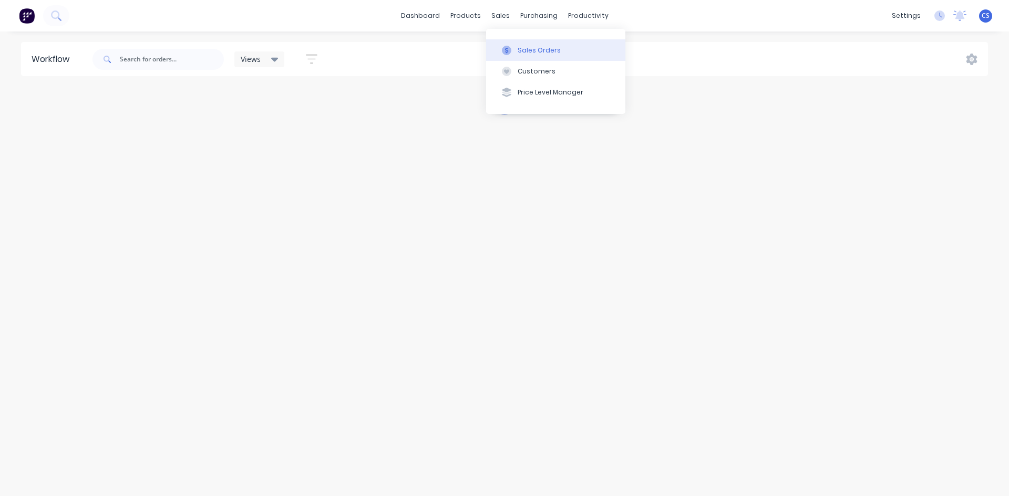
click at [511, 57] on button "Sales Orders" at bounding box center [555, 49] width 139 height 21
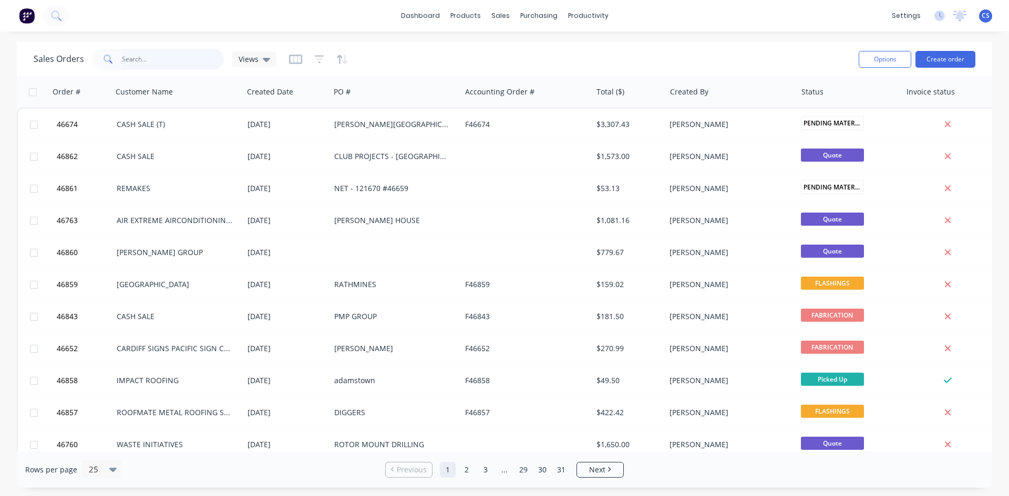
drag, startPoint x: 282, startPoint y: 521, endPoint x: 146, endPoint y: 54, distance: 486.5
click at [145, 55] on input "text" at bounding box center [173, 59] width 102 height 21
click at [152, 65] on input "text" at bounding box center [173, 59] width 102 height 21
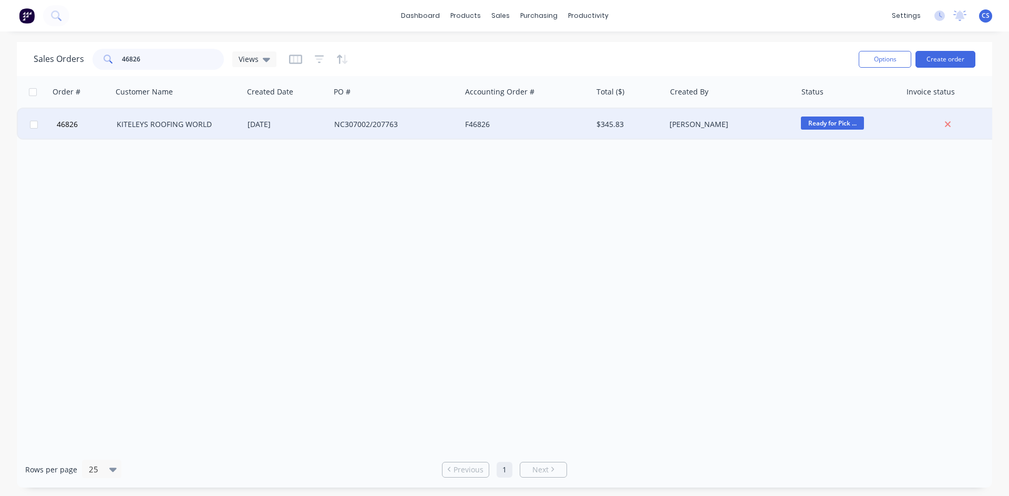
type input "46826"
click at [187, 120] on div "KITELEYS ROOFING WORLD" at bounding box center [175, 124] width 117 height 11
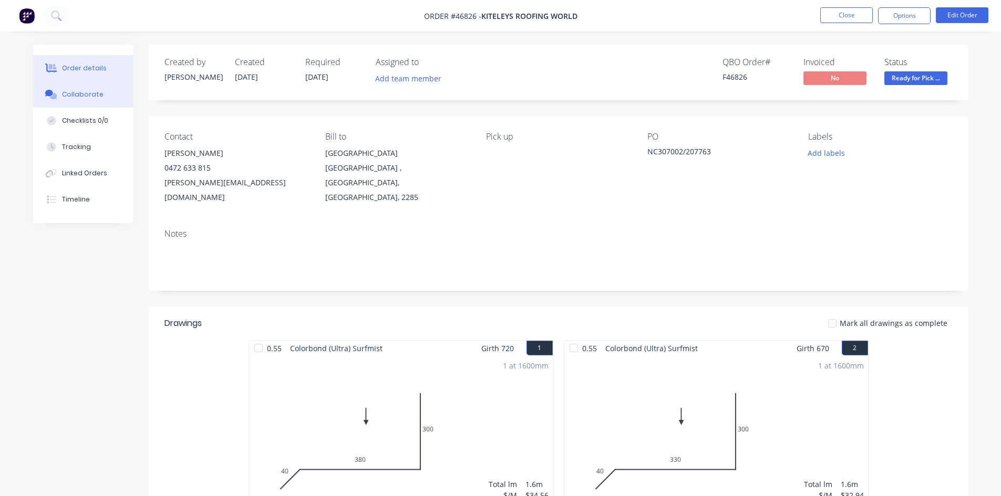
click at [88, 102] on button "Collaborate" at bounding box center [83, 94] width 100 height 26
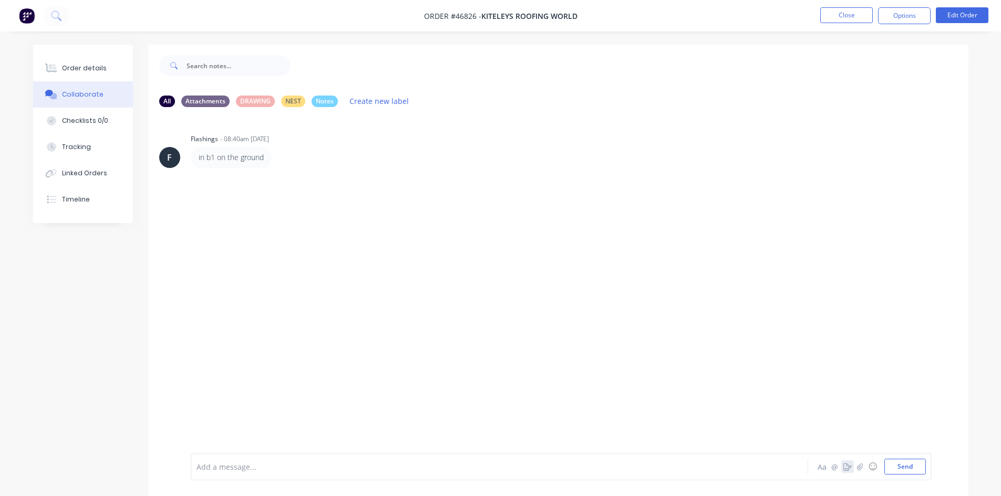
click at [844, 467] on icon "button" at bounding box center [847, 466] width 8 height 7
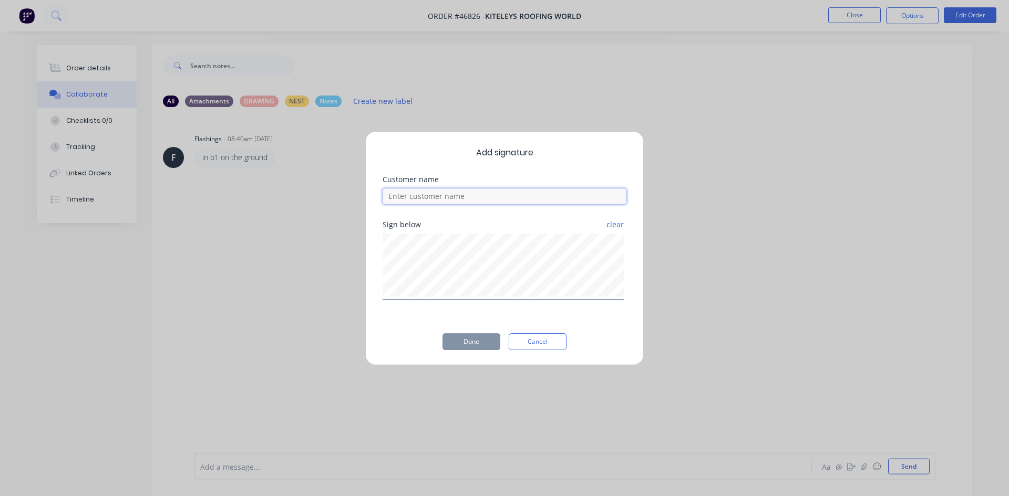
click at [456, 192] on input at bounding box center [504, 197] width 244 height 16
click at [530, 352] on div "Add signature Customer name Sign below clear Done Cancel" at bounding box center [504, 248] width 278 height 234
click at [530, 349] on button "Cancel" at bounding box center [538, 342] width 58 height 17
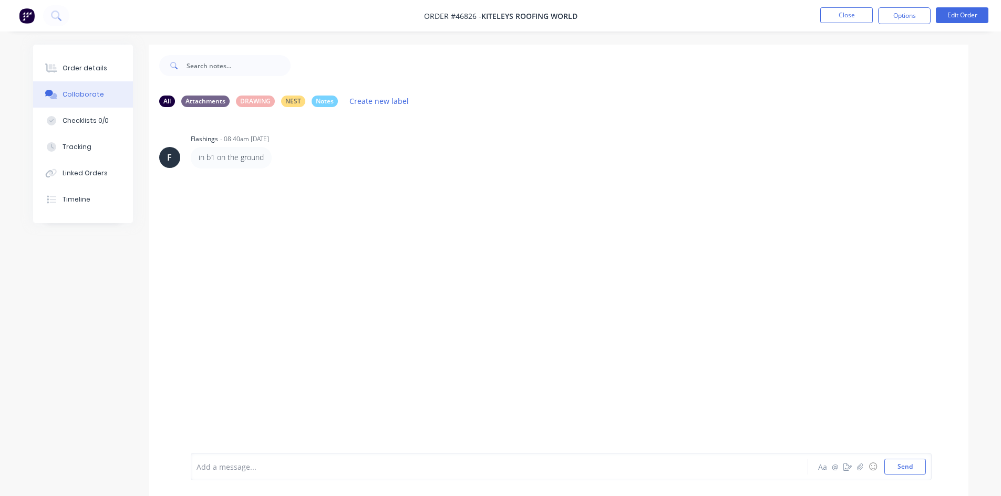
click at [242, 468] on div at bounding box center [470, 467] width 546 height 11
click at [90, 69] on div "Order details" at bounding box center [84, 68] width 45 height 9
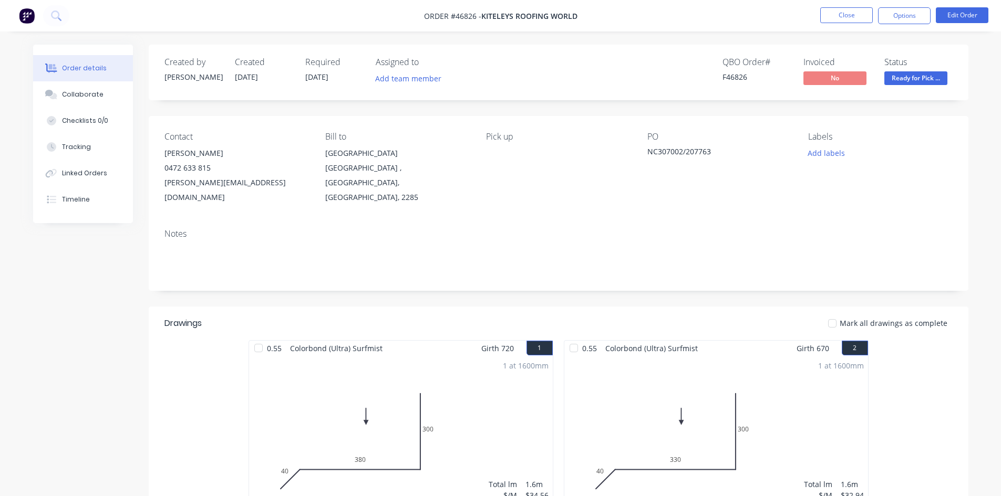
click at [900, 74] on span "Ready for Pick ..." at bounding box center [915, 77] width 63 height 13
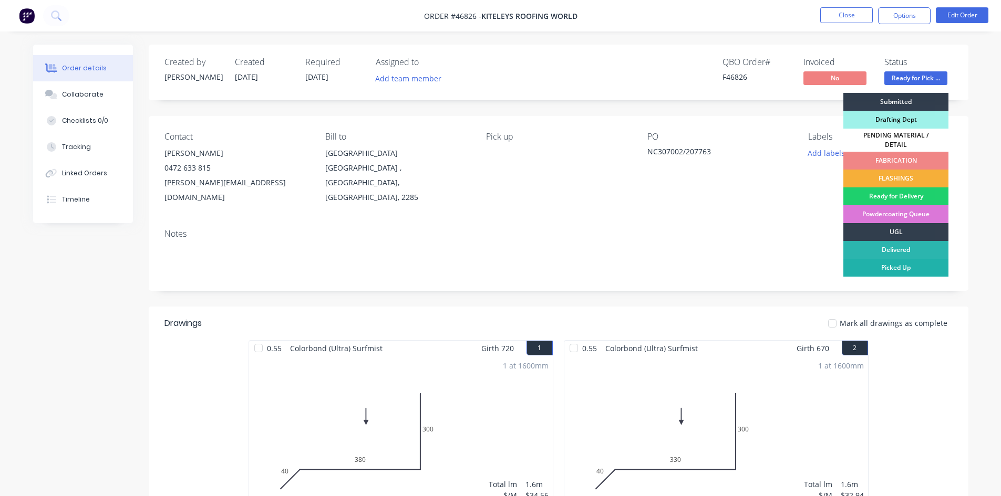
click at [913, 262] on div "Picked Up" at bounding box center [895, 268] width 105 height 18
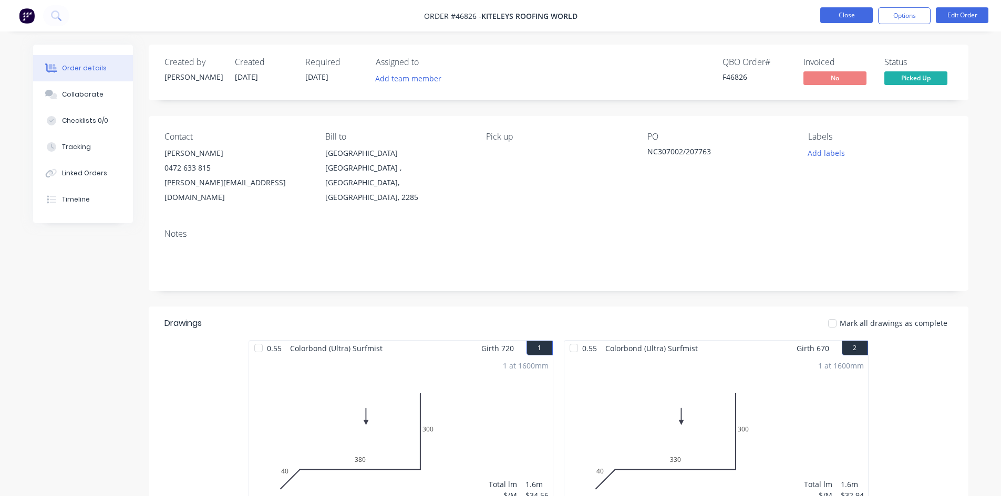
click at [847, 12] on button "Close" at bounding box center [846, 15] width 53 height 16
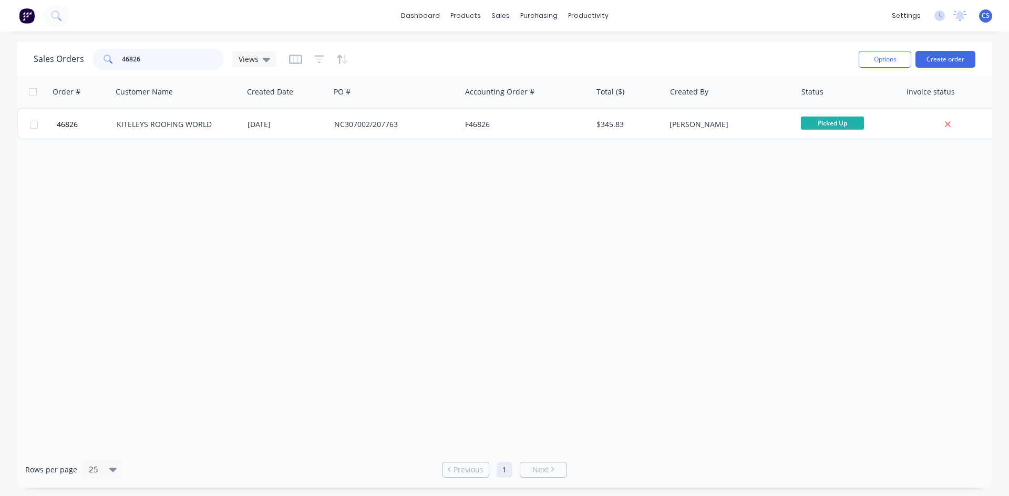
click at [170, 57] on input "46826" at bounding box center [173, 59] width 102 height 21
drag, startPoint x: 163, startPoint y: 64, endPoint x: 100, endPoint y: 64, distance: 63.6
click at [100, 64] on div "46826h" at bounding box center [157, 59] width 131 height 21
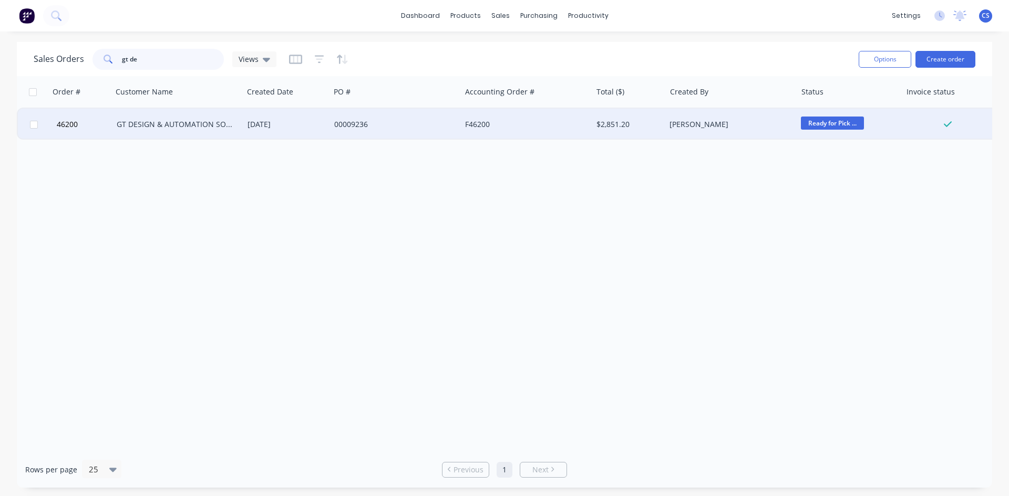
type input "gt de"
click at [542, 132] on div "F46200" at bounding box center [526, 125] width 131 height 32
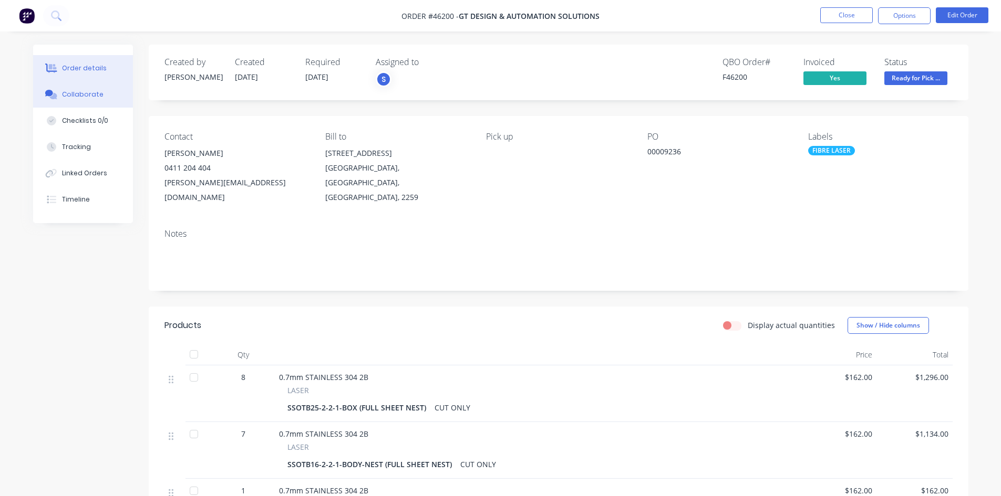
click at [119, 89] on button "Collaborate" at bounding box center [83, 94] width 100 height 26
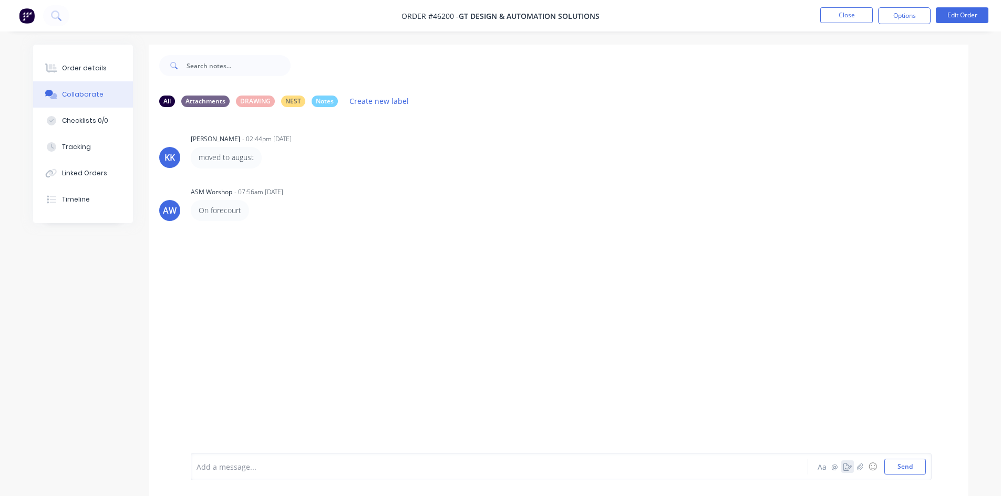
click at [845, 467] on icon "button" at bounding box center [847, 466] width 8 height 7
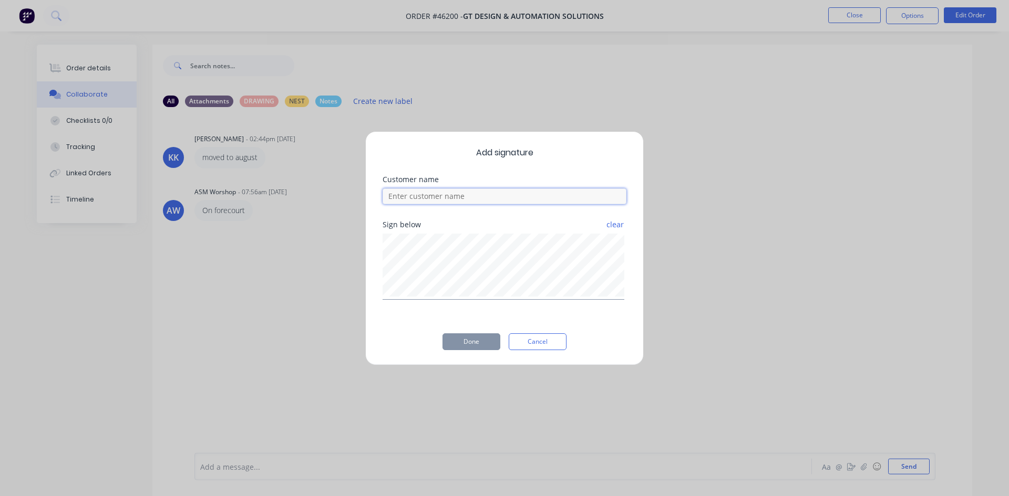
click at [422, 199] on input at bounding box center [504, 197] width 244 height 16
type input "[PERSON_NAME]"
click at [471, 348] on button "Done" at bounding box center [471, 342] width 58 height 17
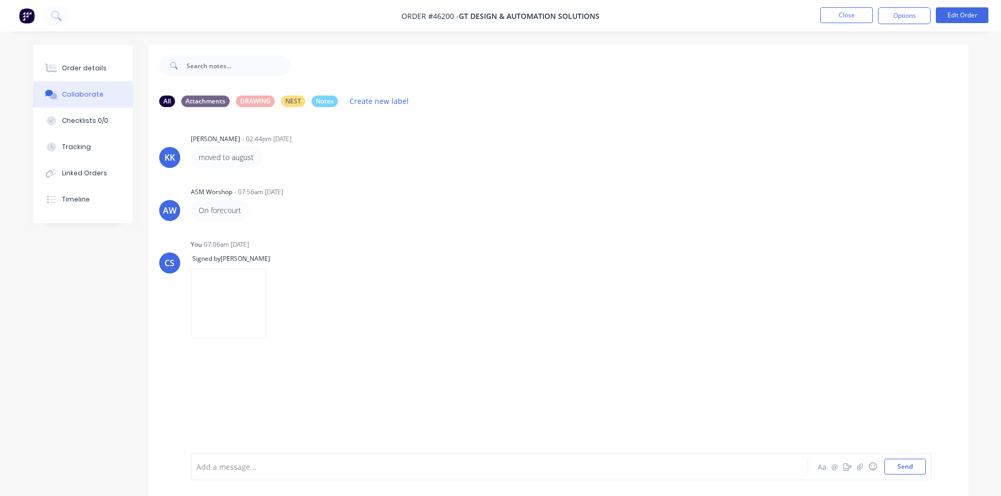
drag, startPoint x: 73, startPoint y: 63, endPoint x: 301, endPoint y: 24, distance: 231.3
click at [75, 64] on button "Order details" at bounding box center [83, 68] width 100 height 26
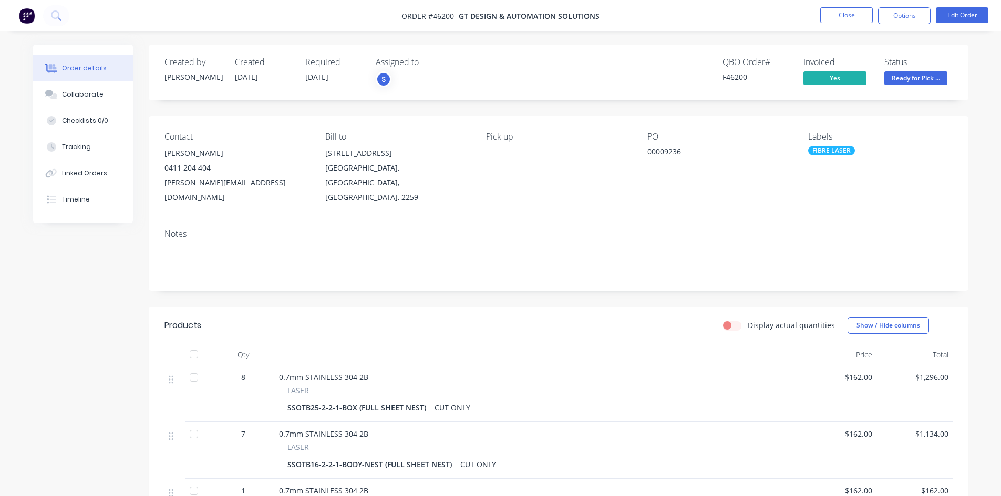
click at [913, 85] on button "Ready for Pick ..." at bounding box center [915, 79] width 63 height 16
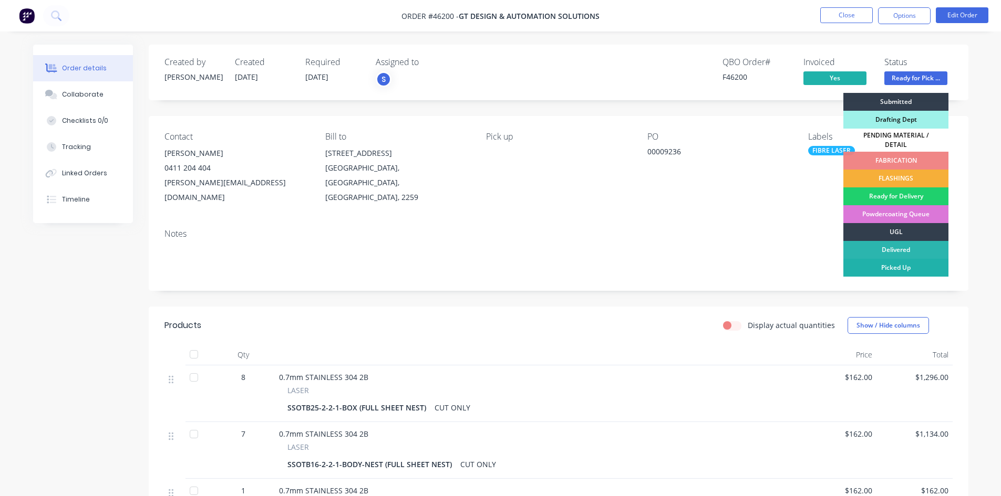
click at [926, 262] on div "Picked Up" at bounding box center [895, 268] width 105 height 18
